Goal: Transaction & Acquisition: Purchase product/service

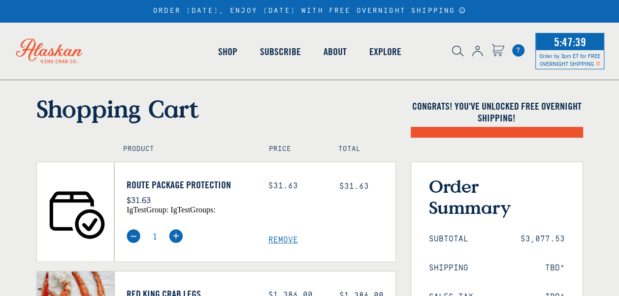
scroll to position [121, 0]
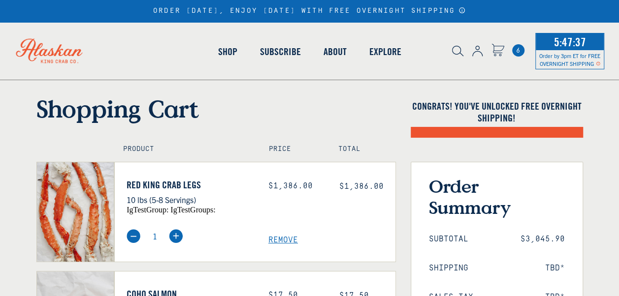
select select "40826597245007"
select select "40826744897615"
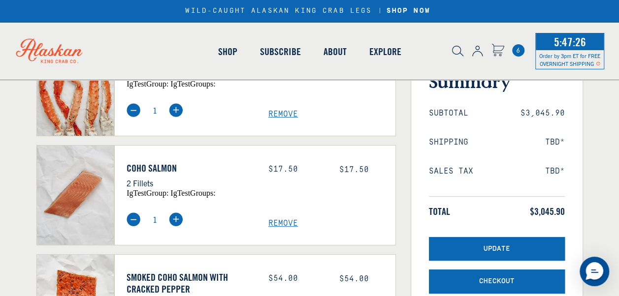
scroll to position [148, 0]
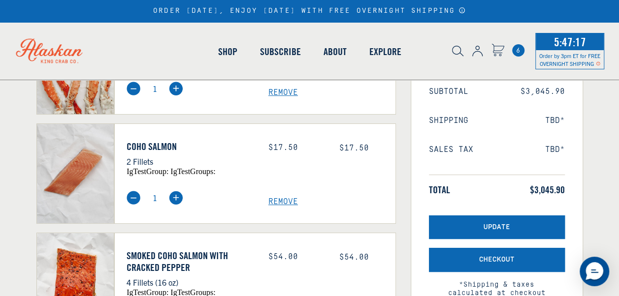
click at [175, 196] on img at bounding box center [176, 198] width 14 height 14
type input "4"
click at [224, 142] on link "Coho Salmon" at bounding box center [190, 147] width 127 height 12
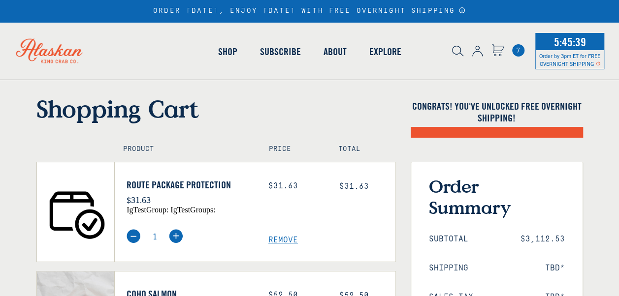
select select "40826597245007"
select select "40826744897615"
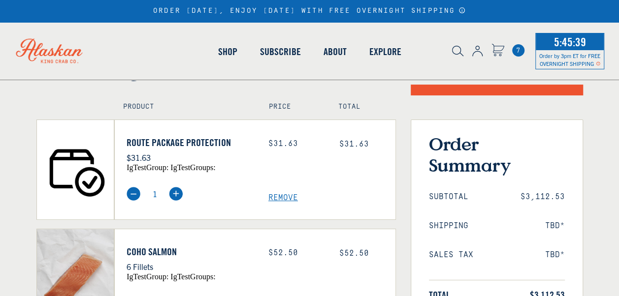
scroll to position [98, 0]
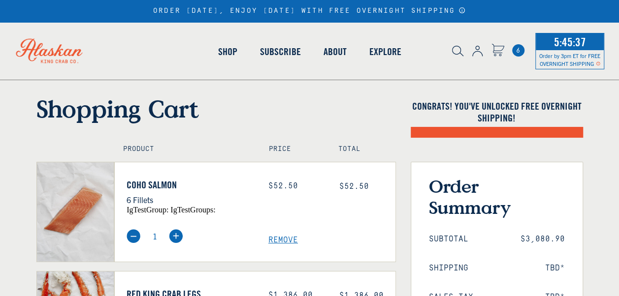
select select "40826597245007"
select select "40826744897615"
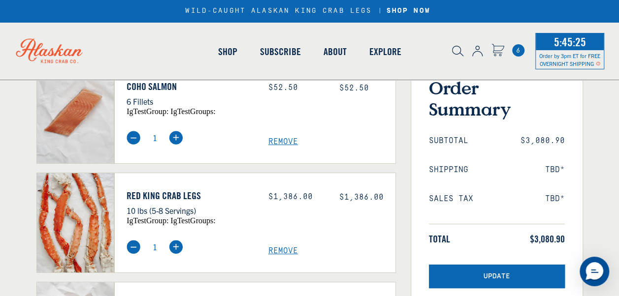
scroll to position [49, 0]
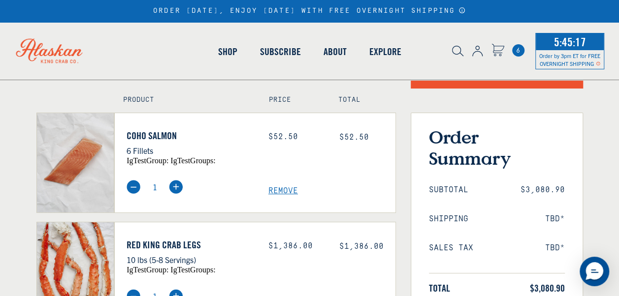
click at [288, 191] on span "Remove" at bounding box center [331, 191] width 127 height 9
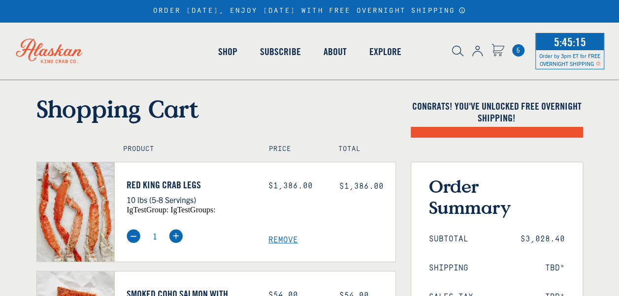
select select "40826597245007"
select select "40826744897615"
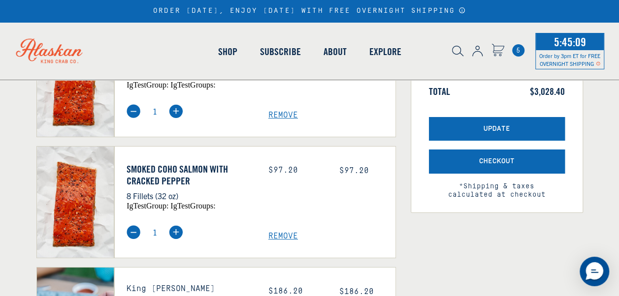
scroll to position [148, 0]
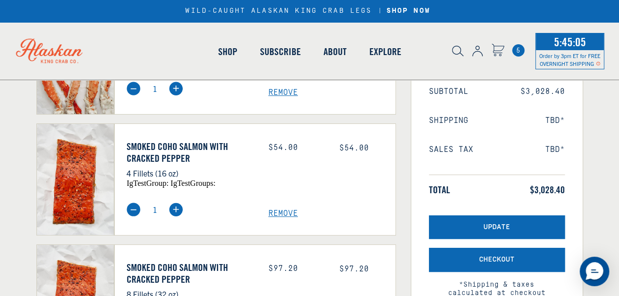
click at [283, 212] on span "Remove" at bounding box center [331, 213] width 127 height 9
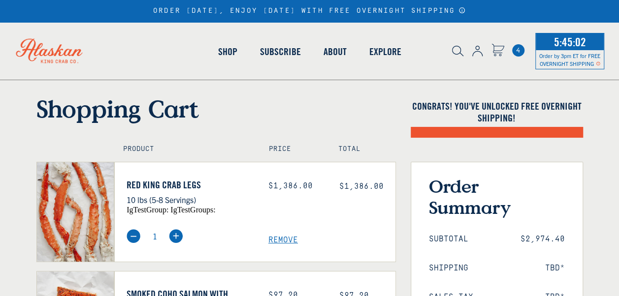
select select "40826597245007"
select select "40826744897615"
click at [86, 222] on img at bounding box center [75, 211] width 77 height 99
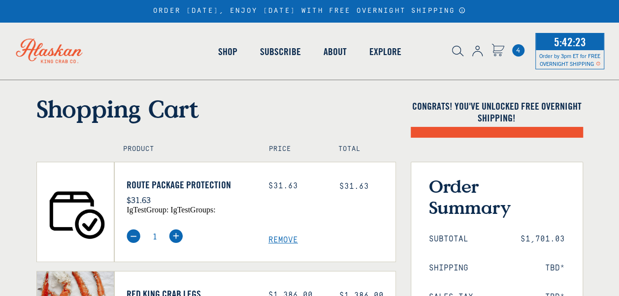
select select "40826597245007"
select select "40826744897615"
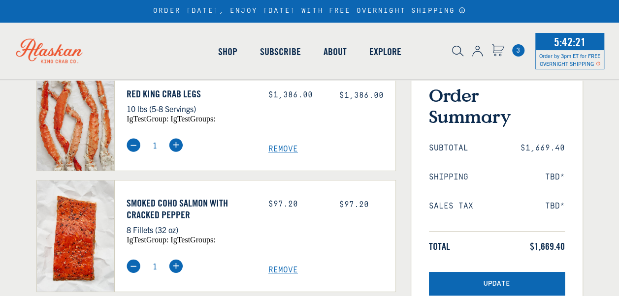
select select "40826597245007"
select select "40826744897615"
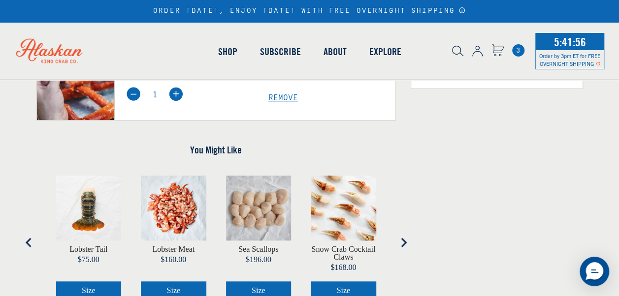
scroll to position [436, 0]
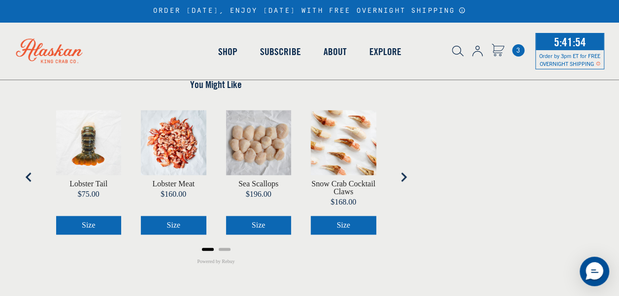
click at [94, 221] on span "Size" at bounding box center [89, 225] width 14 height 8
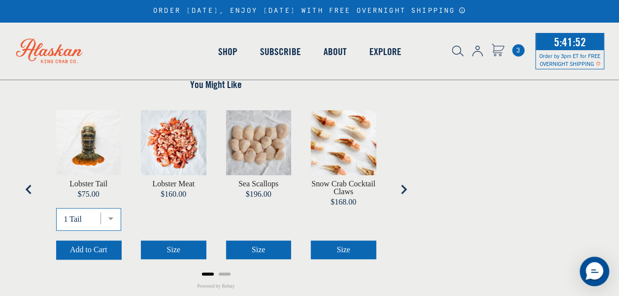
click at [108, 216] on select "1 Tail 2 Tails 3 Tails 4 Tails" at bounding box center [88, 219] width 65 height 23
select select "40868786208847"
click at [56, 208] on select "1 Tail 2 Tails 3 Tails 4 Tails" at bounding box center [88, 219] width 65 height 23
click at [95, 246] on span "Add to Cart" at bounding box center [88, 250] width 37 height 8
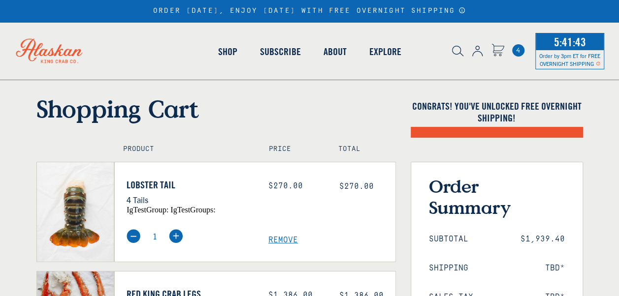
select select "40826597245007"
select select "40826744897615"
